Goal: Navigation & Orientation: Go to known website

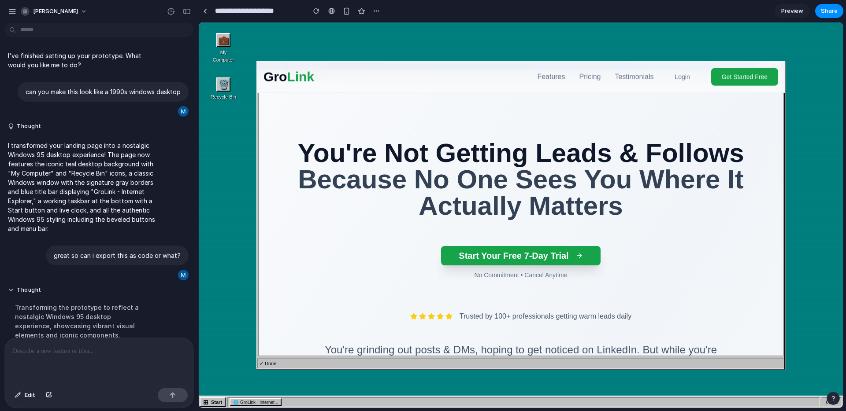
scroll to position [206, 0]
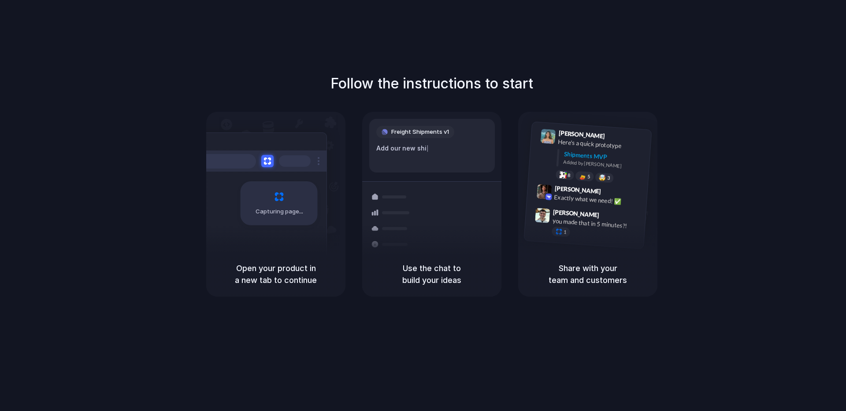
click at [47, 150] on div "Follow the instructions to start Capturing page Open your product in a new tab …" at bounding box center [432, 185] width 846 height 224
